Goal: Transaction & Acquisition: Download file/media

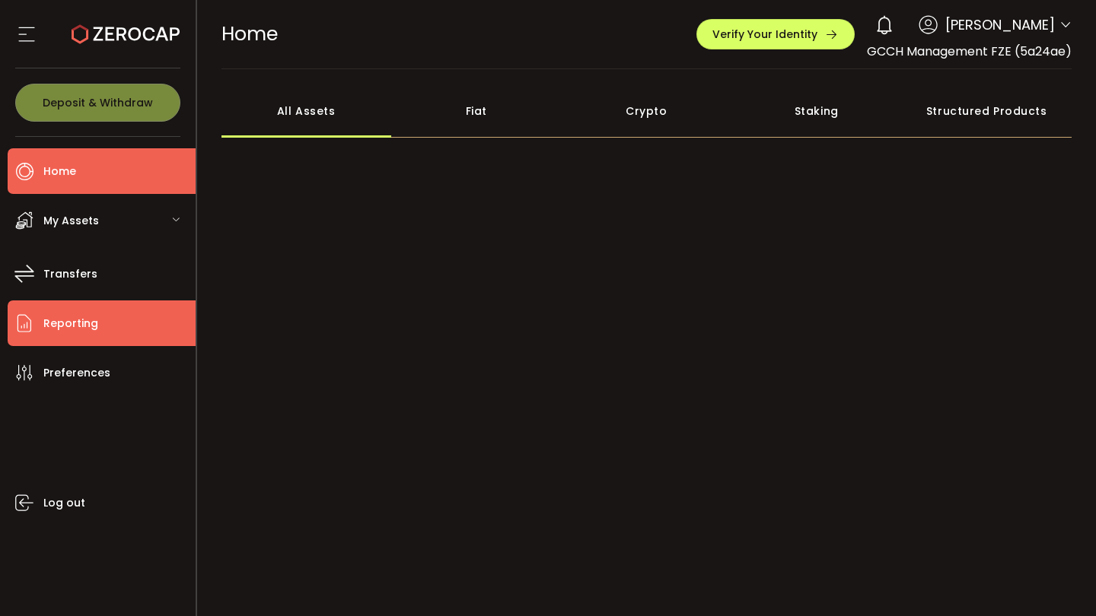
click at [110, 325] on li "Reporting" at bounding box center [102, 324] width 188 height 46
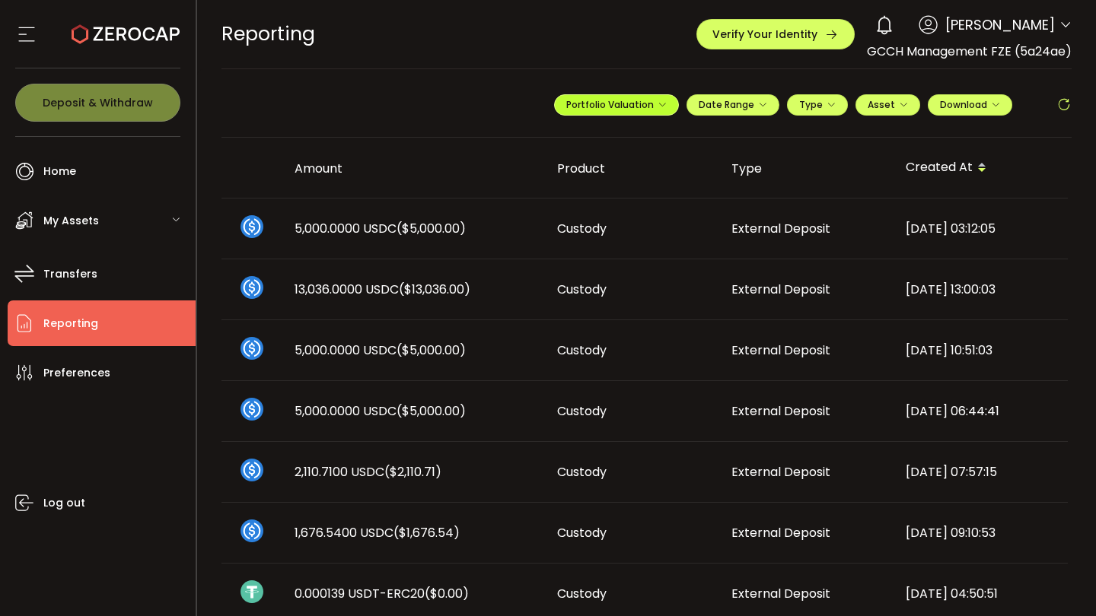
click at [657, 100] on icon "button" at bounding box center [661, 104] width 9 height 9
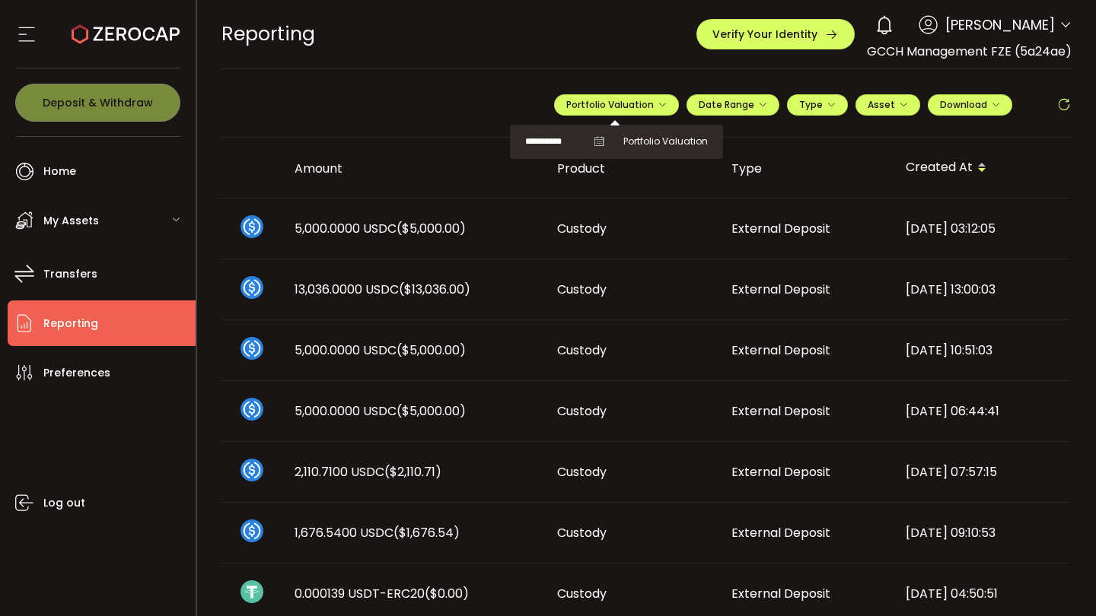
click at [594, 141] on icon at bounding box center [599, 141] width 11 height 11
click at [594, 140] on icon at bounding box center [599, 141] width 11 height 11
click at [594, 141] on icon at bounding box center [599, 141] width 11 height 11
click at [562, 143] on input "**********" at bounding box center [555, 141] width 61 height 19
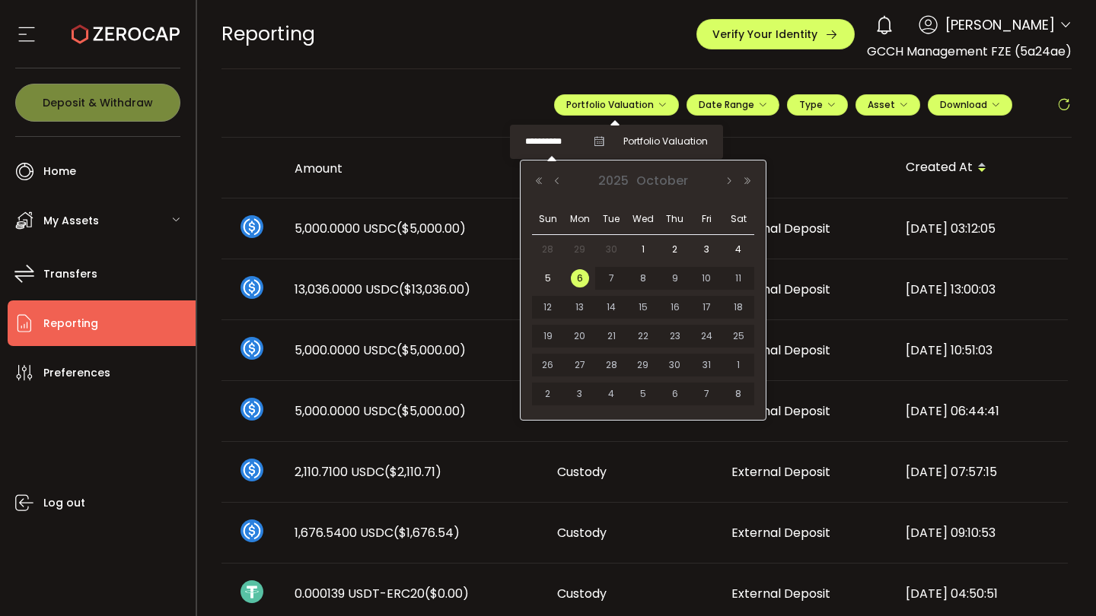
click at [616, 250] on span "30" at bounding box center [611, 249] width 18 height 18
type input "**********"
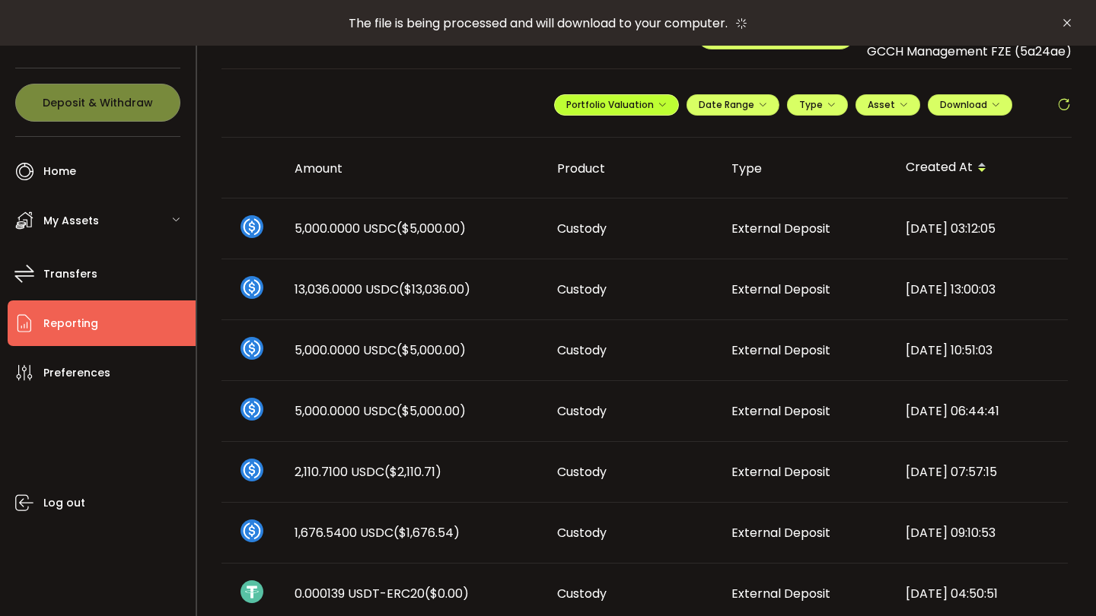
click at [659, 108] on icon "button" at bounding box center [661, 104] width 9 height 9
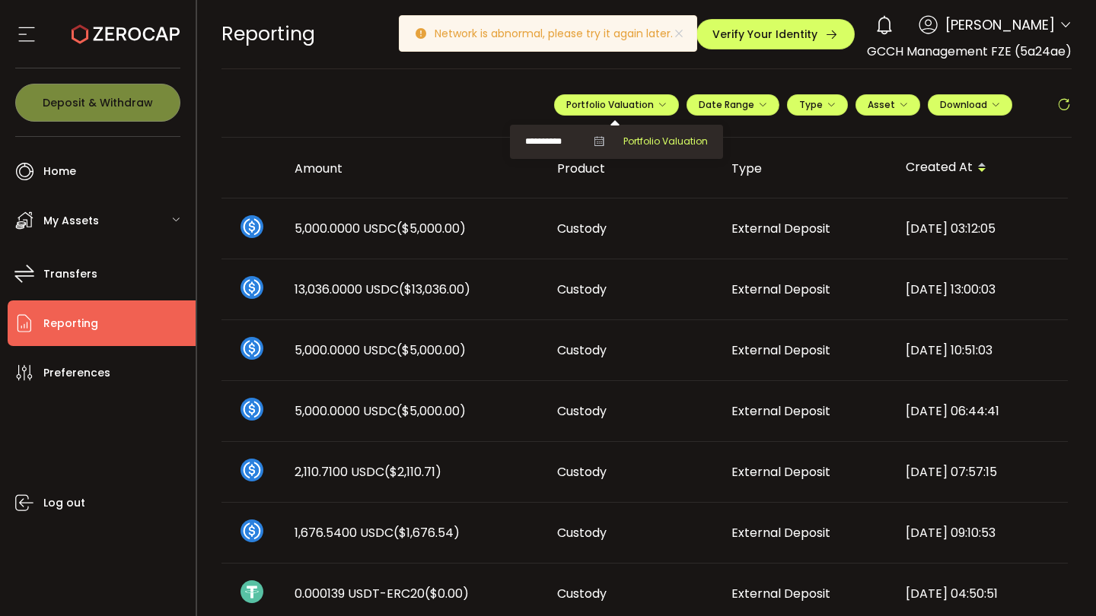
click at [641, 136] on span "Portfolio Valuation" at bounding box center [665, 142] width 84 height 14
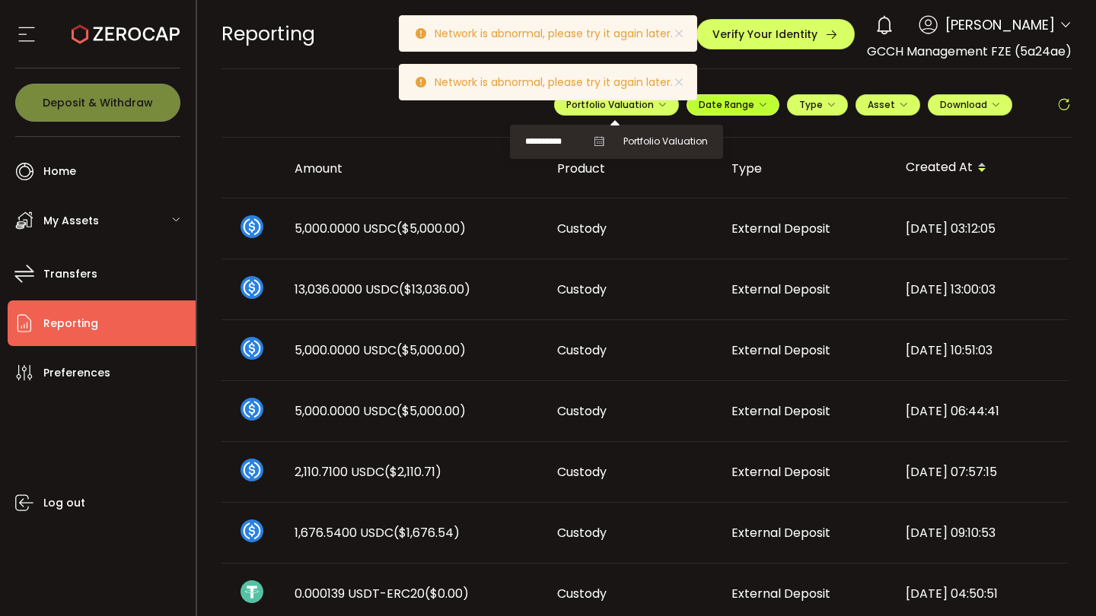
click at [747, 102] on span "Date Range" at bounding box center [733, 104] width 68 height 13
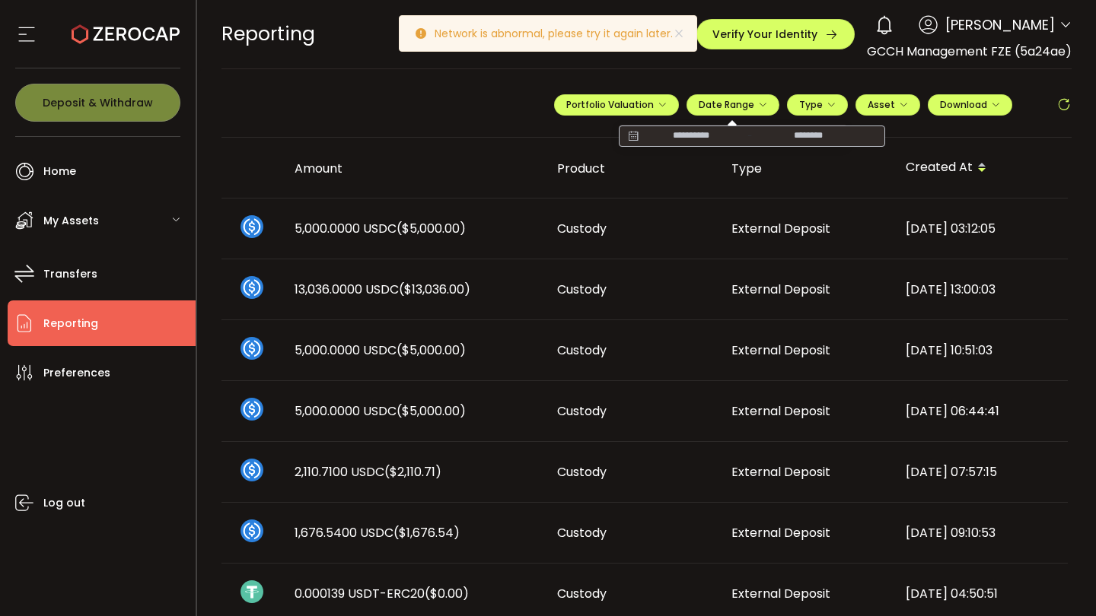
click at [629, 135] on icon at bounding box center [632, 136] width 19 height 15
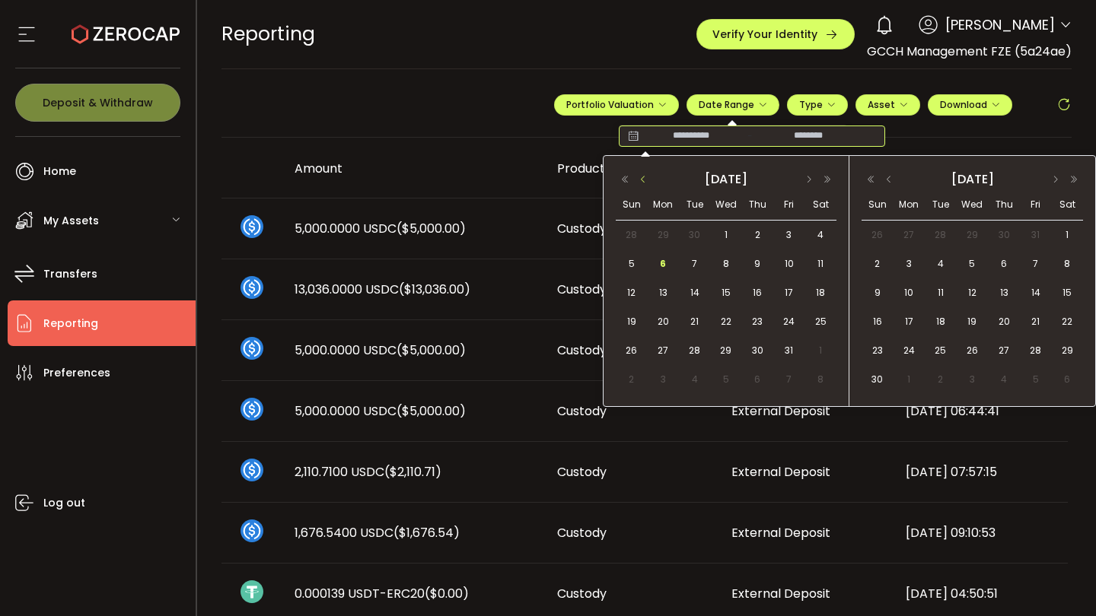
click at [640, 179] on button "button" at bounding box center [643, 179] width 18 height 11
click at [658, 237] on span "1" at bounding box center [663, 235] width 18 height 18
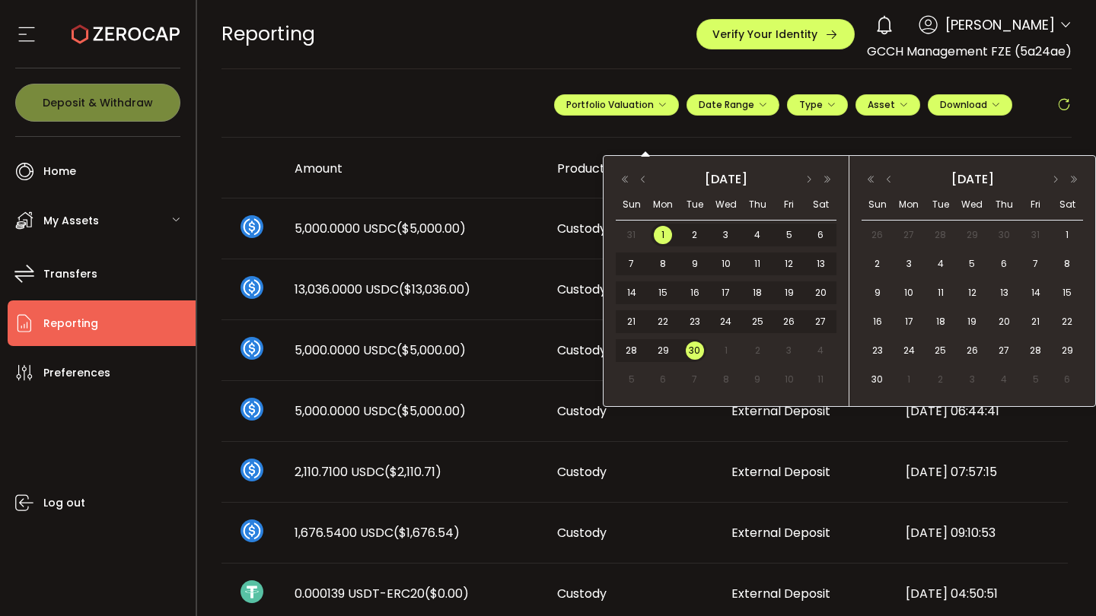
click at [696, 355] on span "30" at bounding box center [695, 351] width 18 height 18
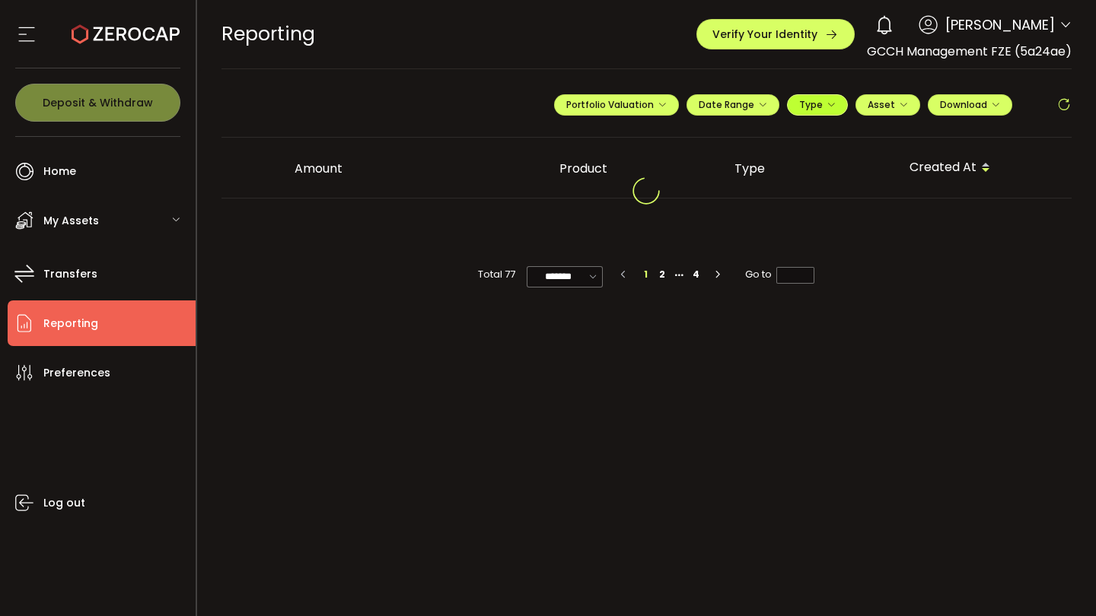
click at [826, 98] on span "Type" at bounding box center [817, 104] width 37 height 13
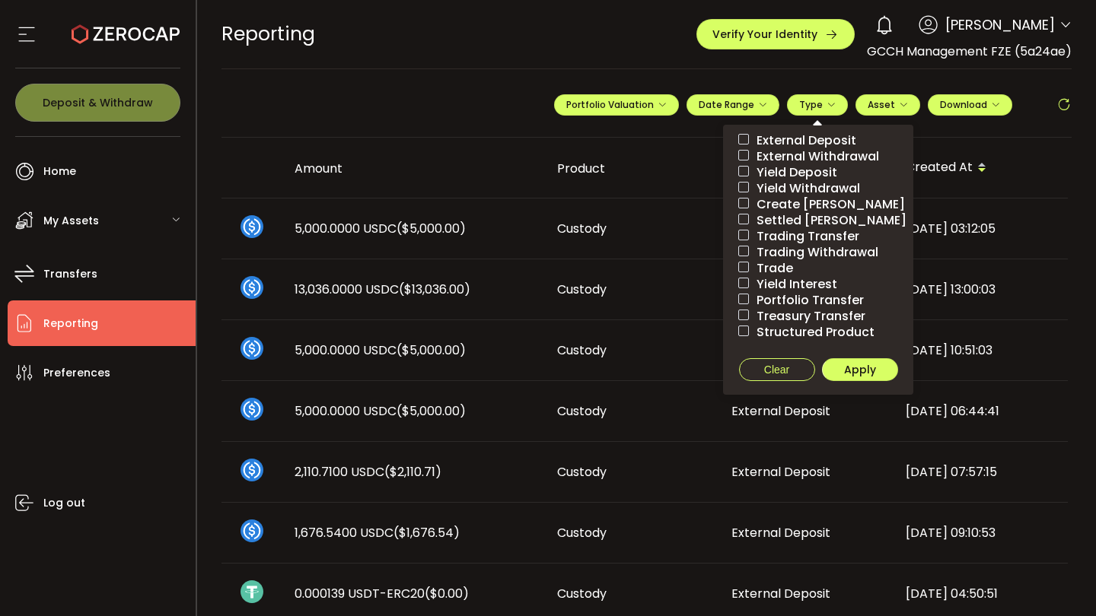
click at [913, 100] on div "Asset BTC ETH USDC USDT-ERC20 USDT-TRC20 PAXG DOT USD AUD GBP EUR CAD NZD Clear…" at bounding box center [887, 104] width 65 height 21
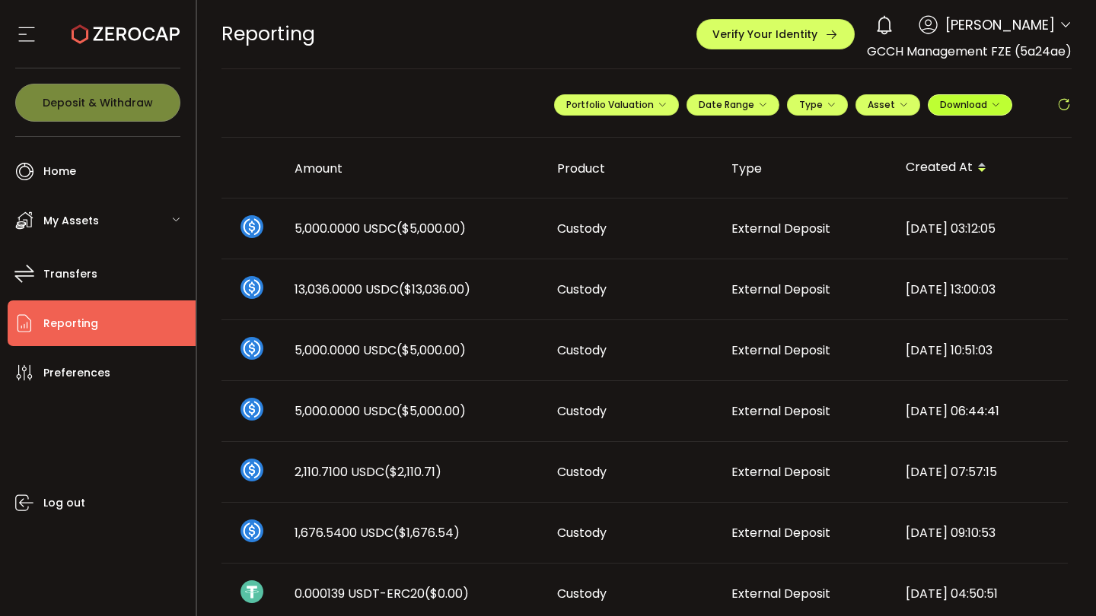
click at [975, 104] on span "Download" at bounding box center [970, 104] width 60 height 13
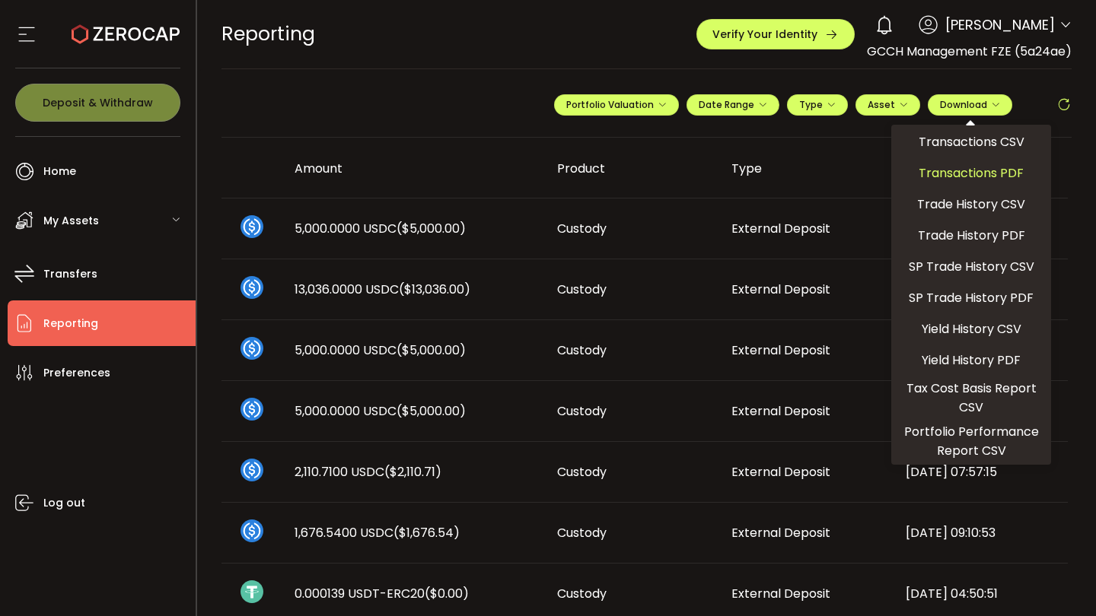
click at [988, 178] on span "Transactions PDF" at bounding box center [971, 173] width 105 height 19
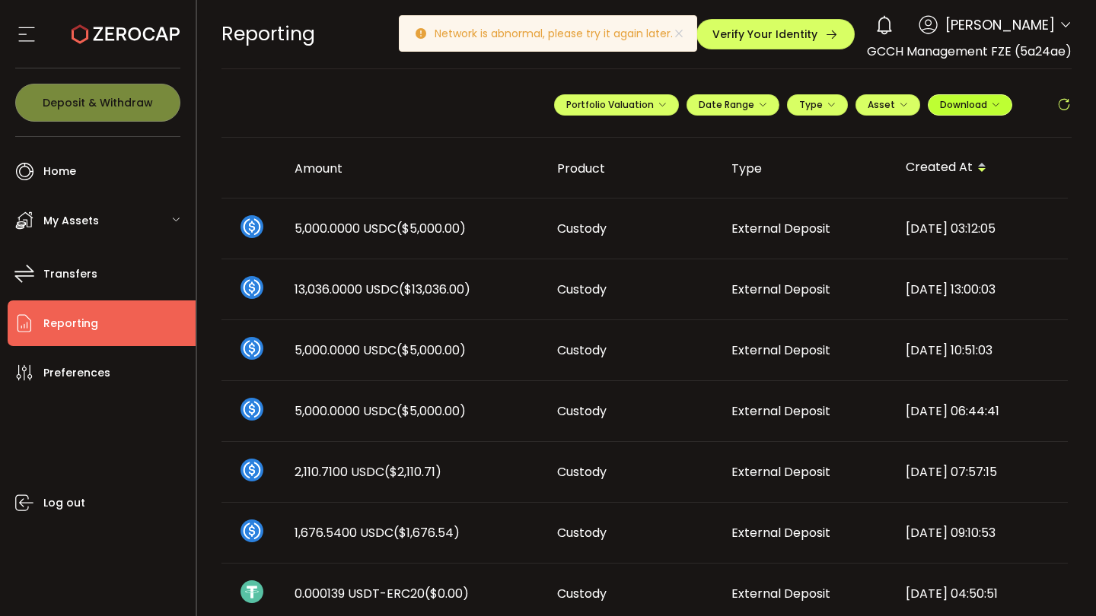
click at [966, 107] on span "Download" at bounding box center [970, 104] width 60 height 13
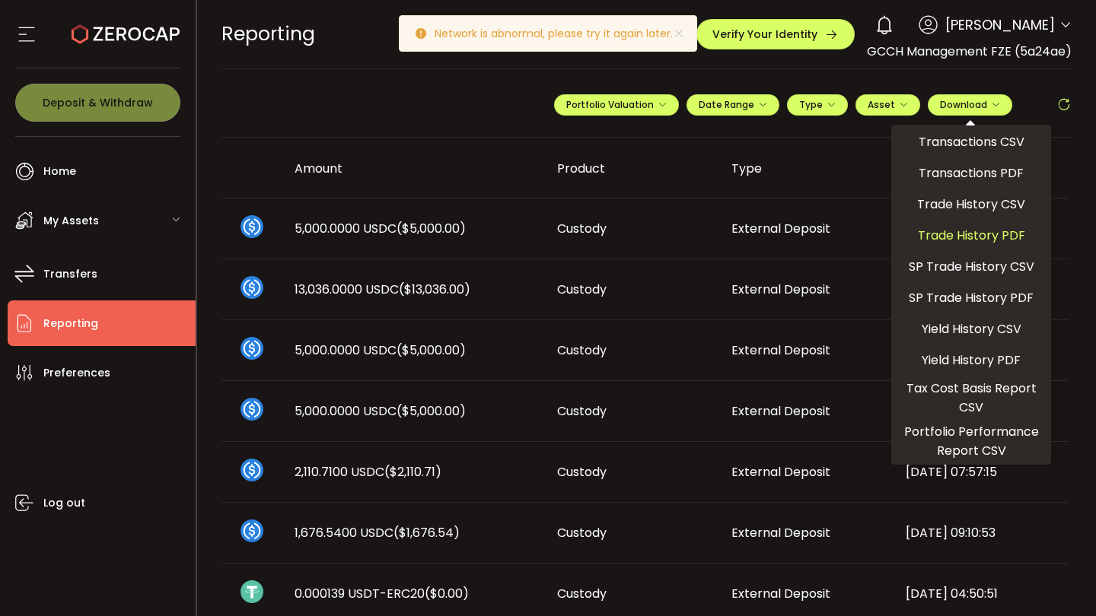
click at [994, 234] on span "Trade History PDF" at bounding box center [971, 235] width 107 height 19
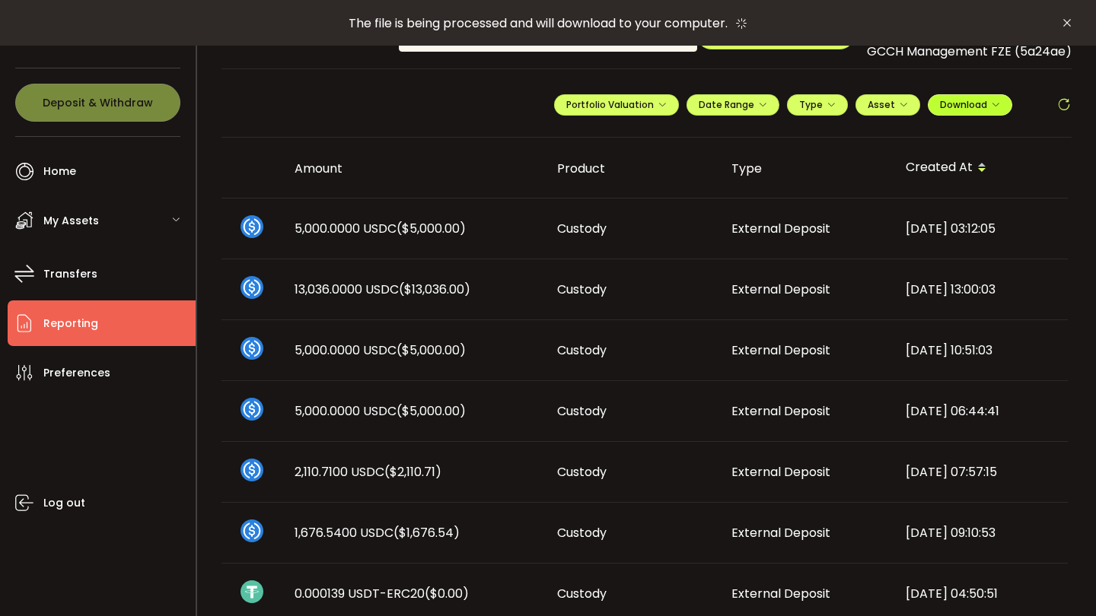
click at [974, 107] on span "Download" at bounding box center [970, 104] width 60 height 13
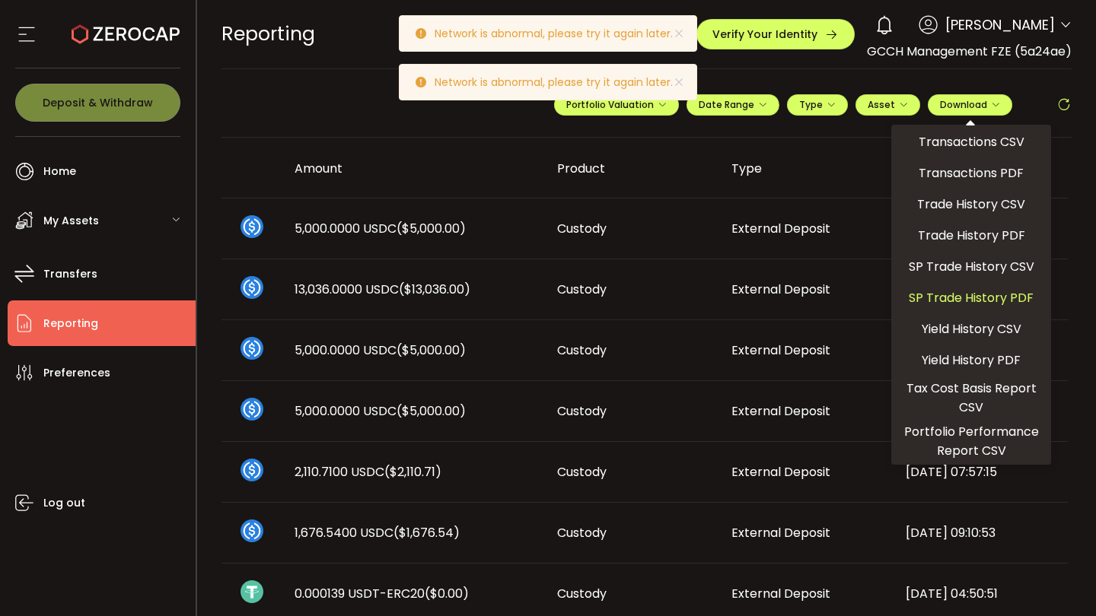
click at [1000, 300] on span "SP Trade History PDF" at bounding box center [971, 297] width 125 height 19
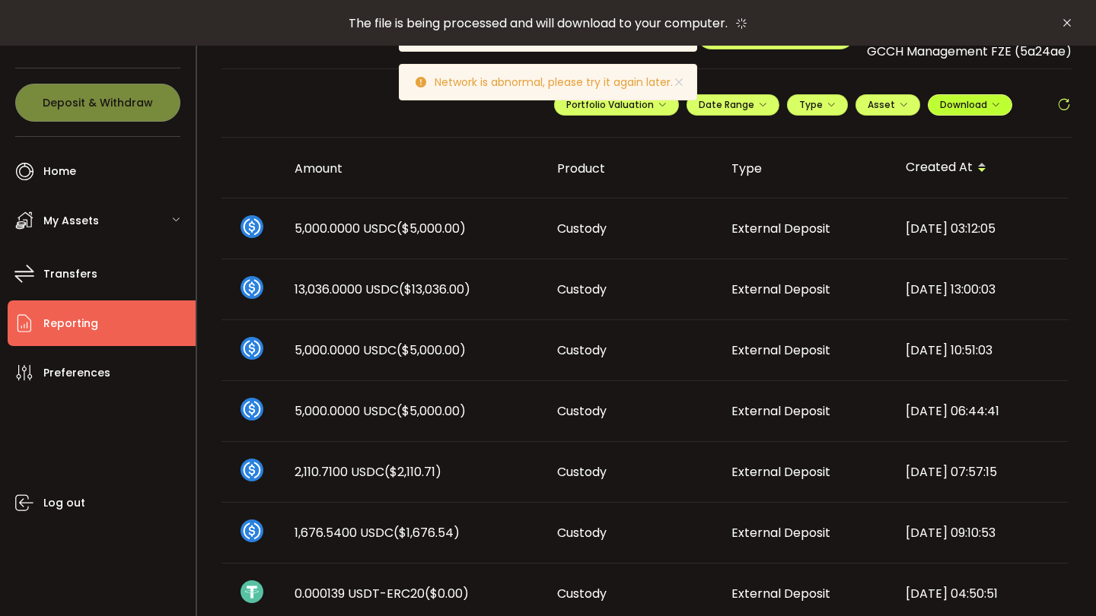
click at [976, 105] on span "Download" at bounding box center [970, 104] width 60 height 13
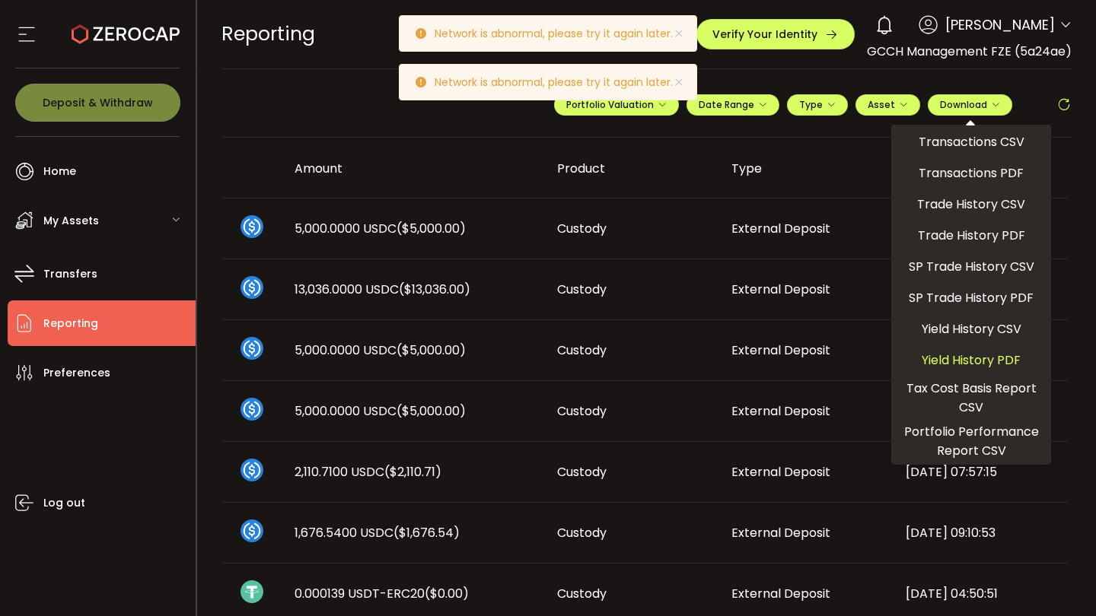
click at [983, 363] on span "Yield History PDF" at bounding box center [971, 360] width 99 height 19
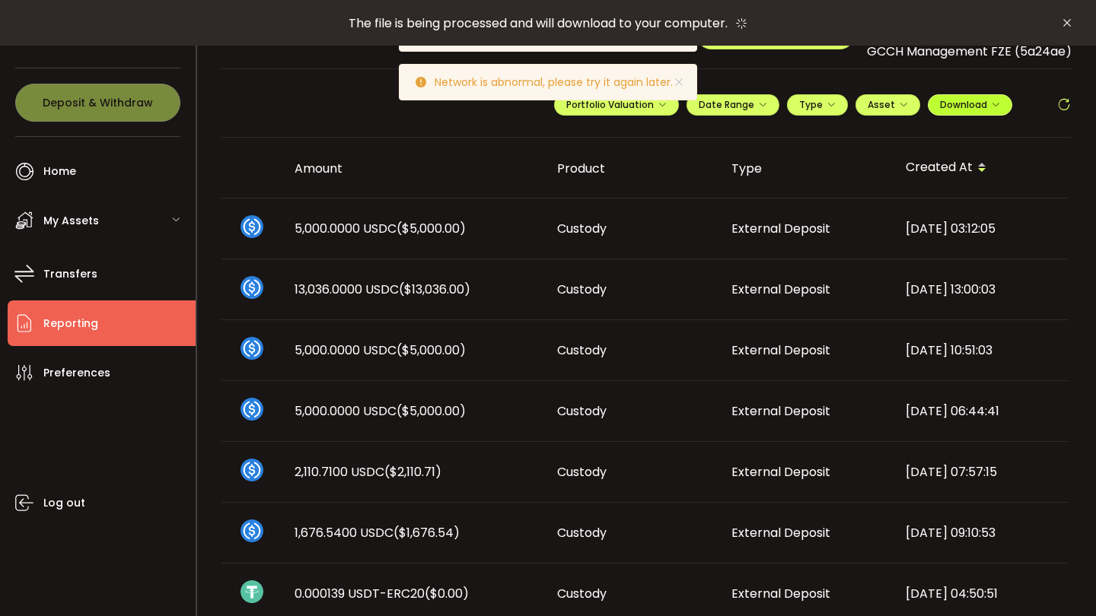
click at [969, 101] on span "Download" at bounding box center [970, 104] width 60 height 13
